Goal: Use online tool/utility: Utilize a website feature to perform a specific function

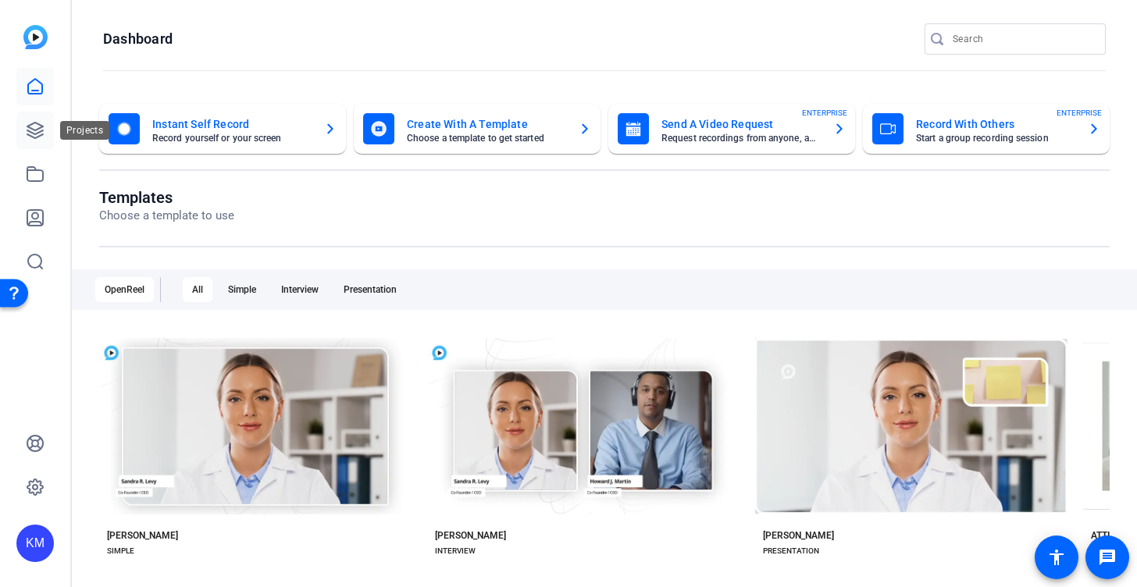
click at [41, 137] on icon at bounding box center [35, 130] width 19 height 19
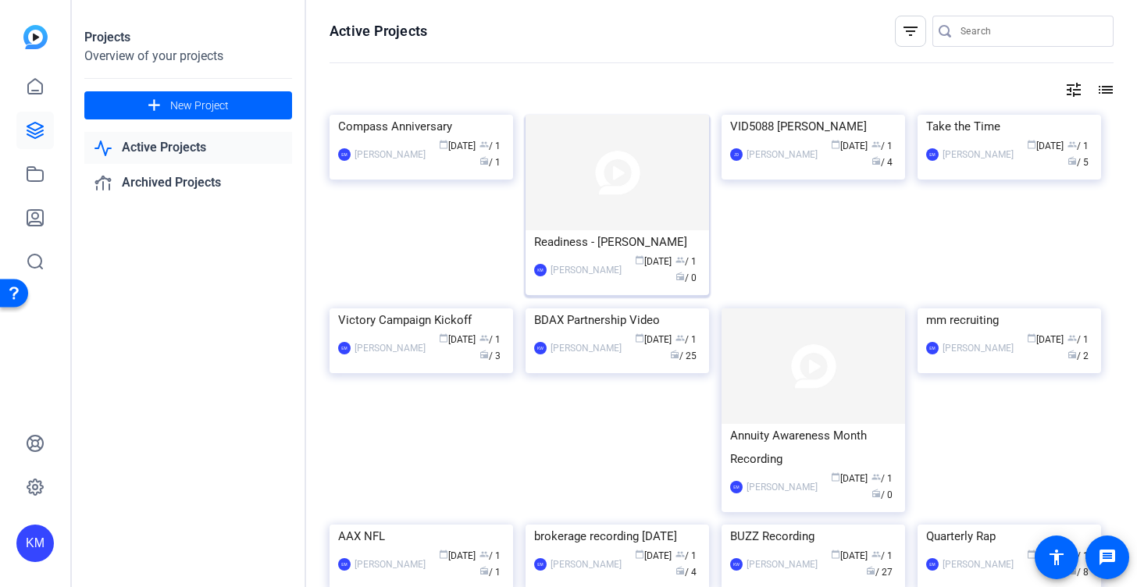
click at [596, 198] on img at bounding box center [616, 173] width 183 height 116
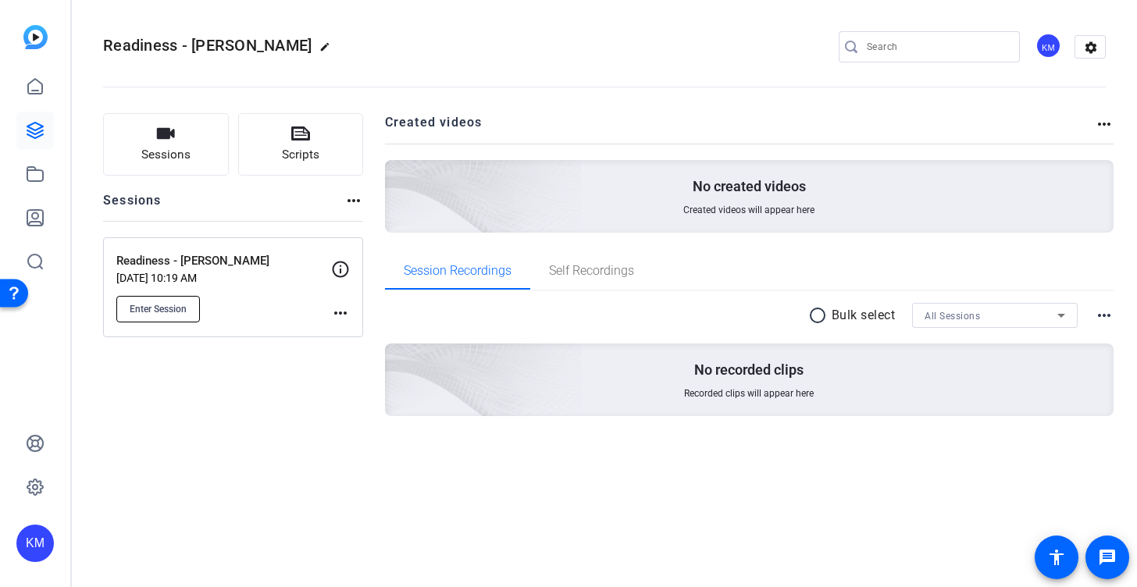
click at [170, 315] on button "Enter Session" at bounding box center [158, 309] width 84 height 27
click at [344, 314] on mat-icon "more_horiz" at bounding box center [340, 313] width 19 height 19
click at [344, 314] on div at bounding box center [568, 293] width 1137 height 587
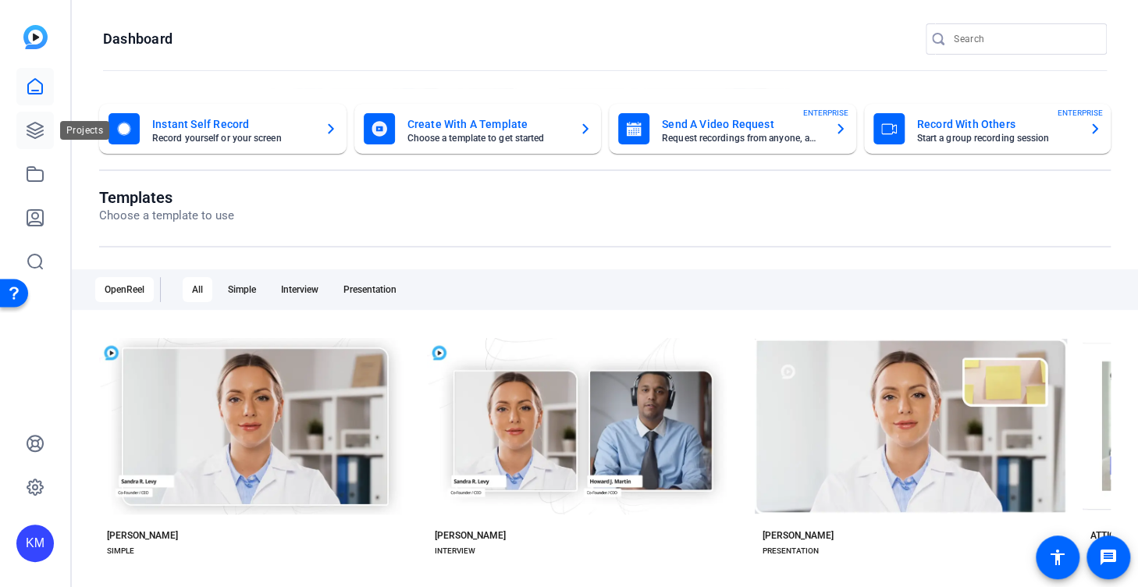
click at [30, 120] on link at bounding box center [34, 130] width 37 height 37
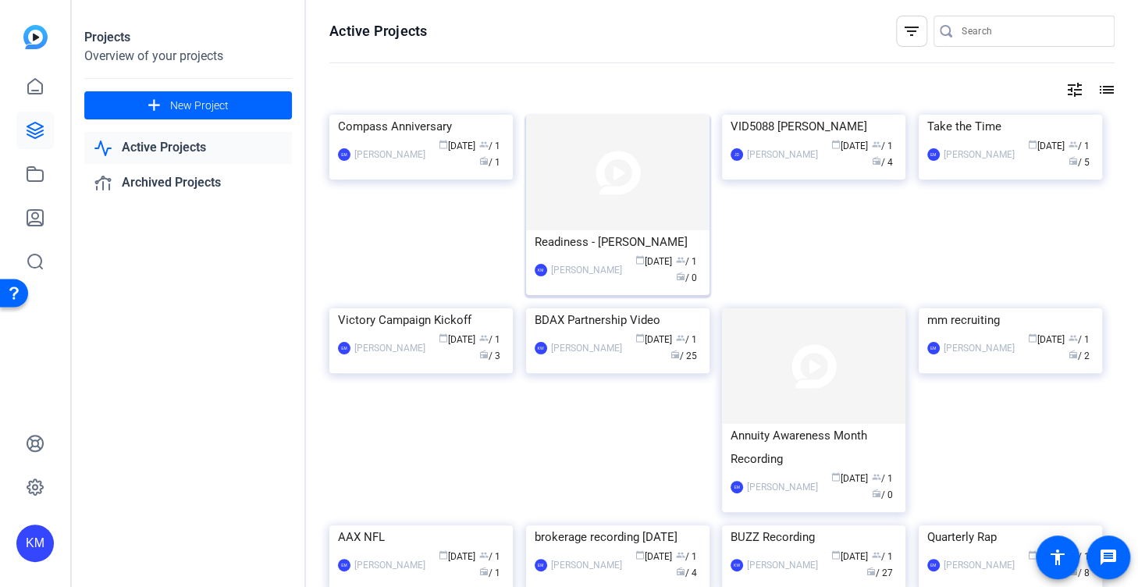
click at [603, 190] on img at bounding box center [617, 173] width 183 height 116
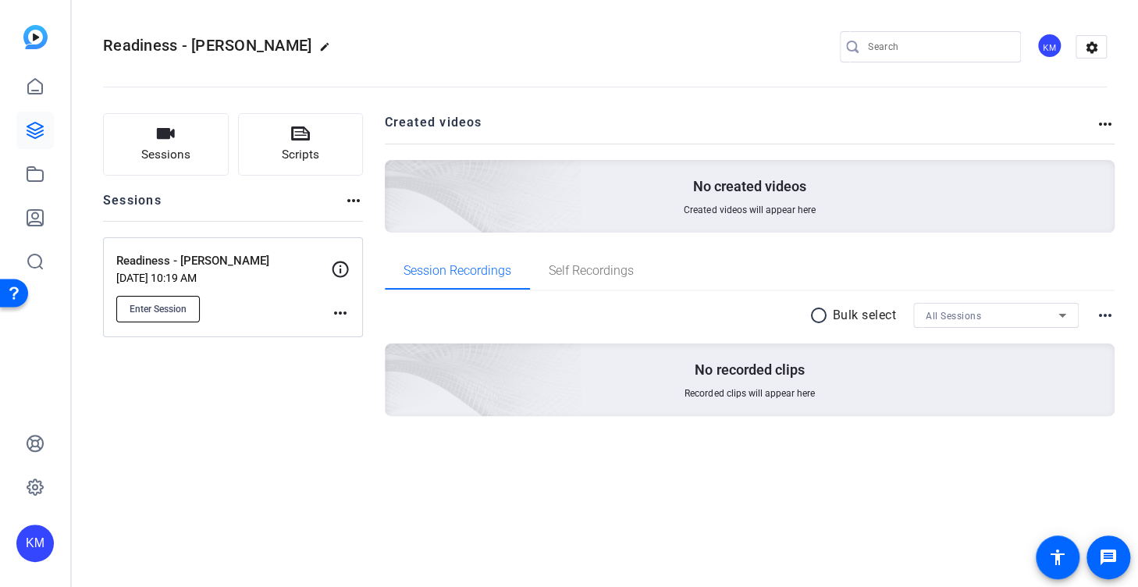
click at [177, 309] on span "Enter Session" at bounding box center [158, 309] width 57 height 12
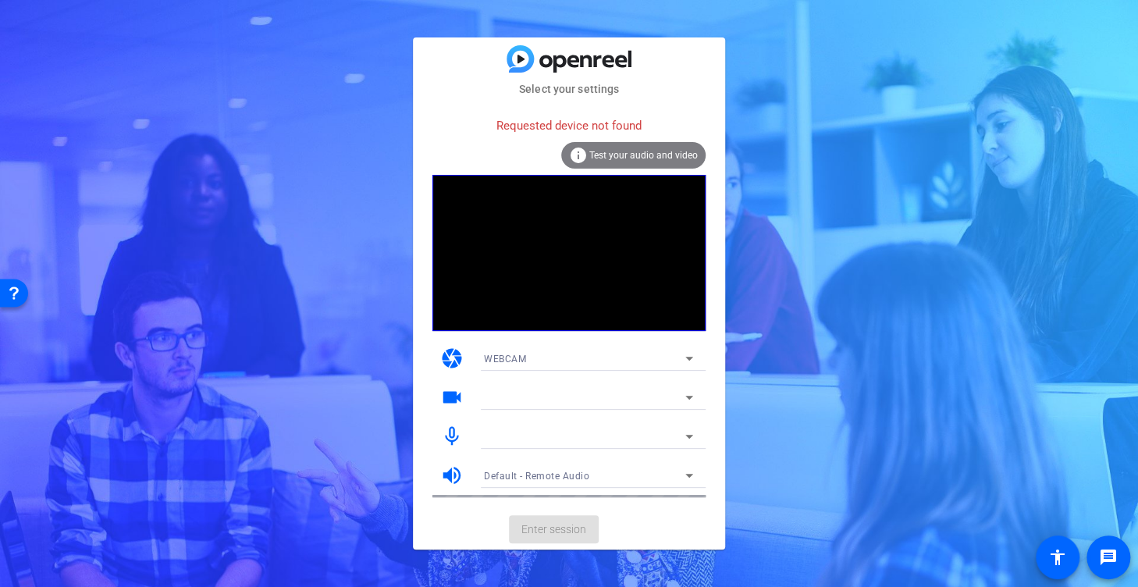
click at [523, 386] on div at bounding box center [588, 397] width 209 height 25
drag, startPoint x: 681, startPoint y: 391, endPoint x: 629, endPoint y: 259, distance: 141.6
click at [629, 259] on div "Requested device not found info Test your audio and video camera WEBCAM videoca…" at bounding box center [569, 303] width 273 height 389
click at [629, 259] on video at bounding box center [569, 253] width 273 height 156
click at [643, 150] on span "Test your audio and video" at bounding box center [643, 155] width 109 height 11
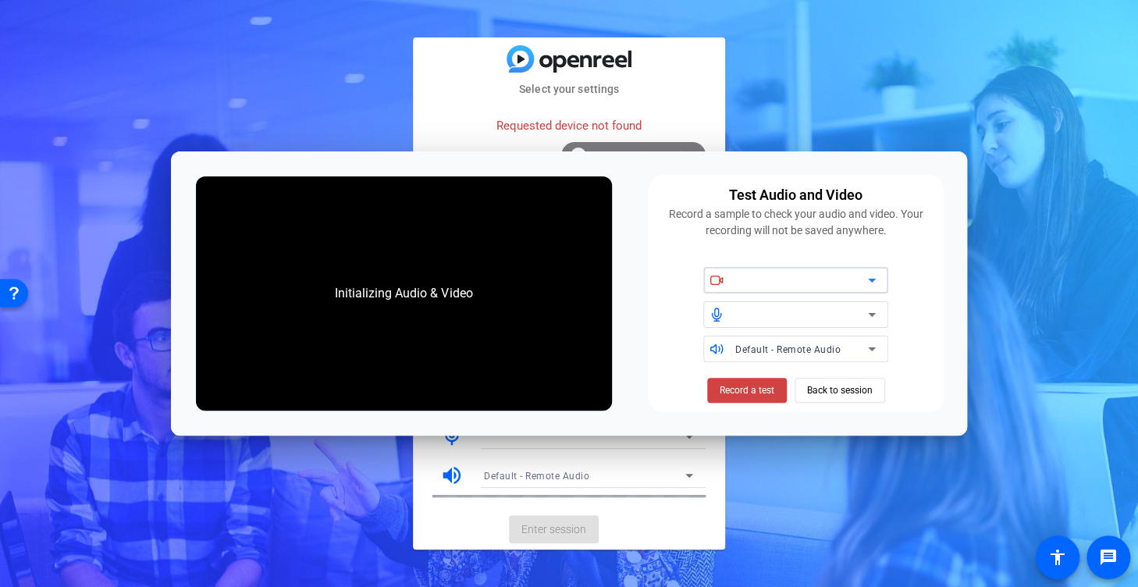
click at [874, 275] on icon at bounding box center [872, 280] width 19 height 19
click at [870, 275] on icon at bounding box center [872, 280] width 19 height 19
click at [873, 277] on icon at bounding box center [872, 280] width 19 height 19
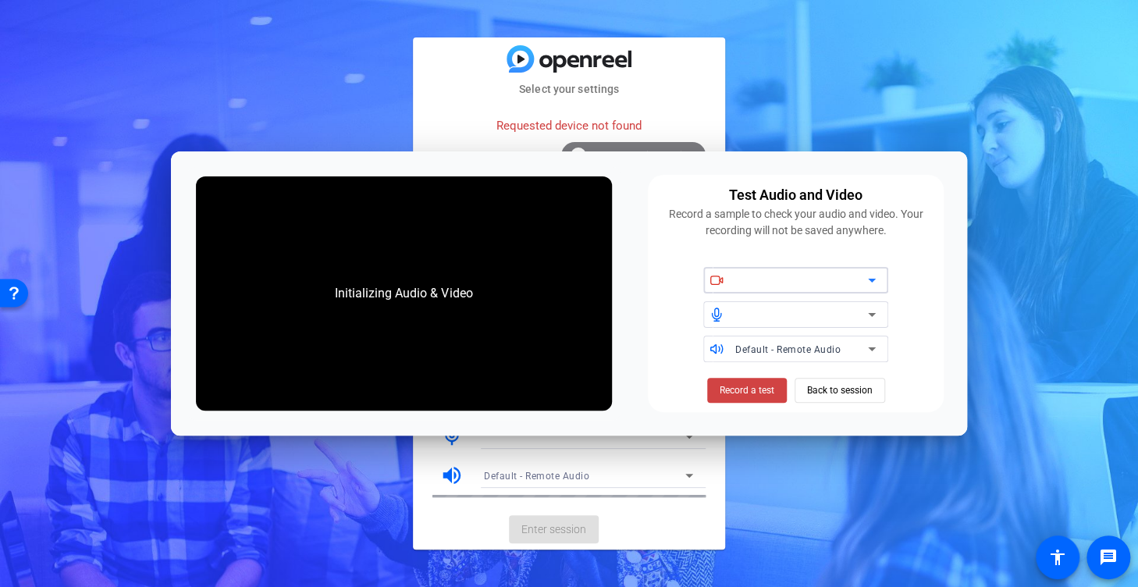
click at [873, 277] on icon at bounding box center [872, 280] width 19 height 19
click at [847, 392] on span "Back to session" at bounding box center [840, 391] width 66 height 30
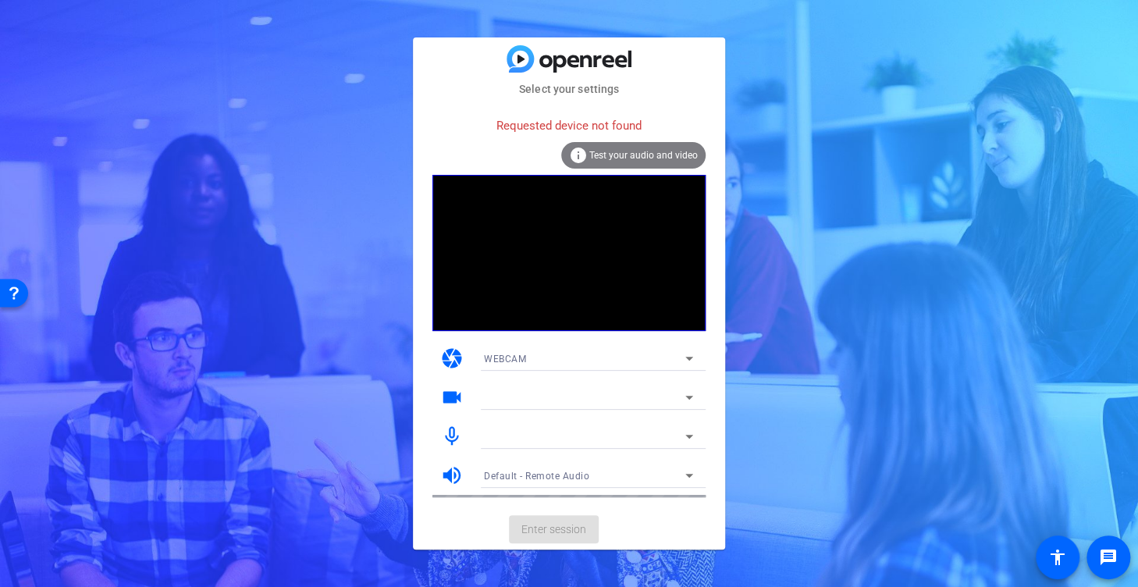
click at [617, 155] on span "Test your audio and video" at bounding box center [643, 155] width 109 height 11
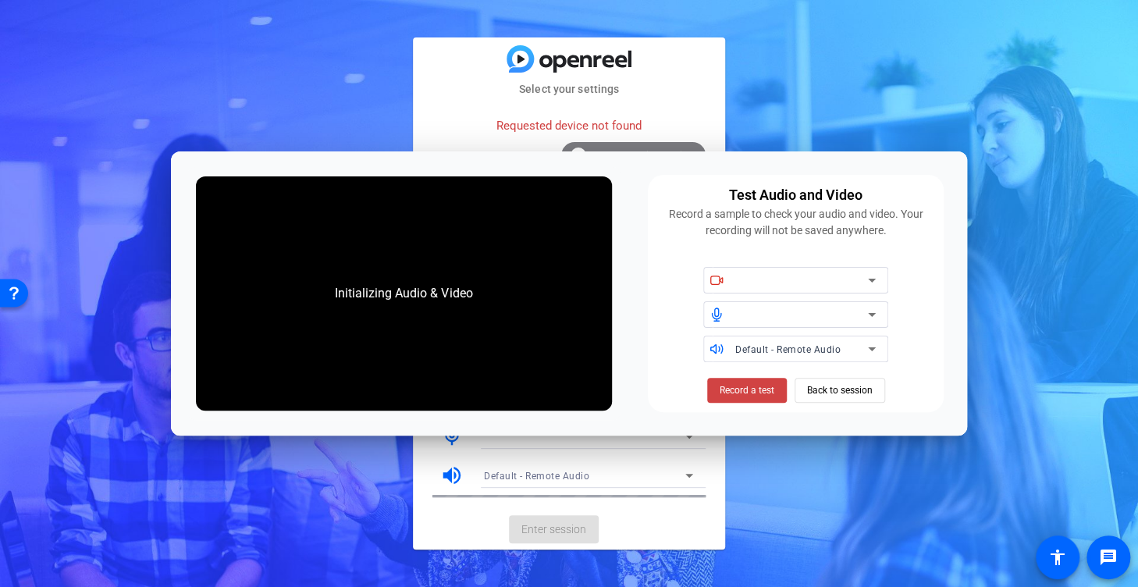
click at [580, 124] on div "Requested device not found" at bounding box center [569, 126] width 273 height 34
click at [871, 277] on icon at bounding box center [872, 280] width 19 height 19
click at [552, 326] on div "Initializing Audio & Video" at bounding box center [404, 293] width 416 height 234
